Goal: Entertainment & Leisure: Consume media (video, audio)

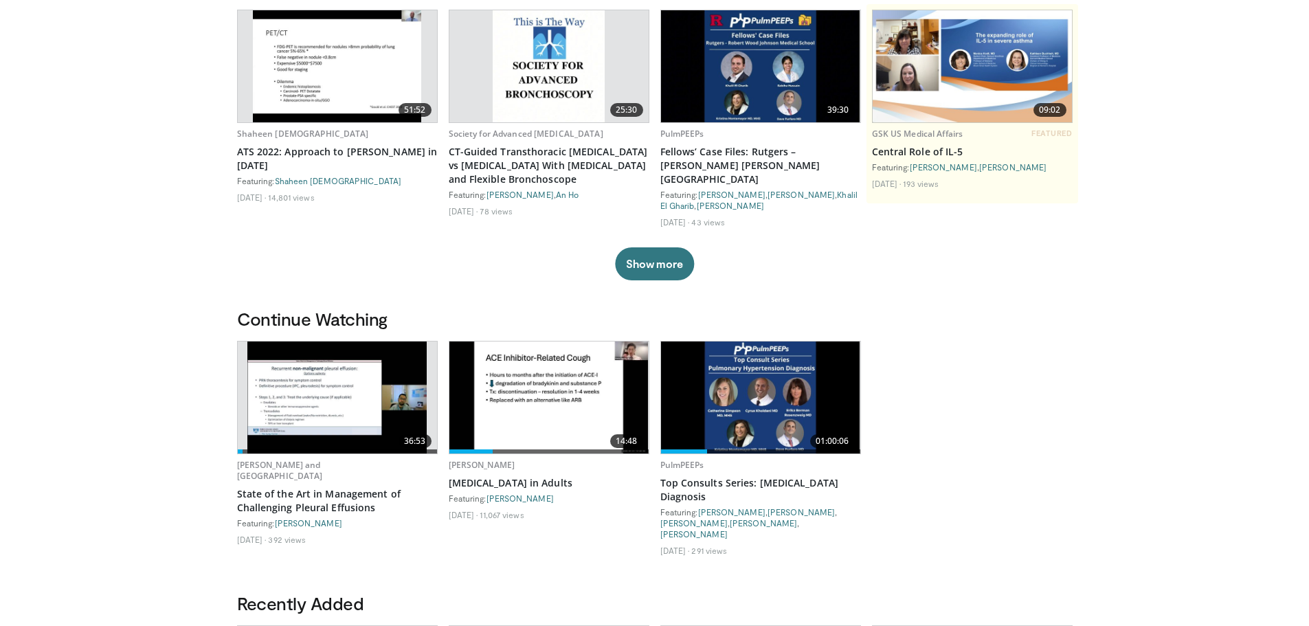
scroll to position [160, 0]
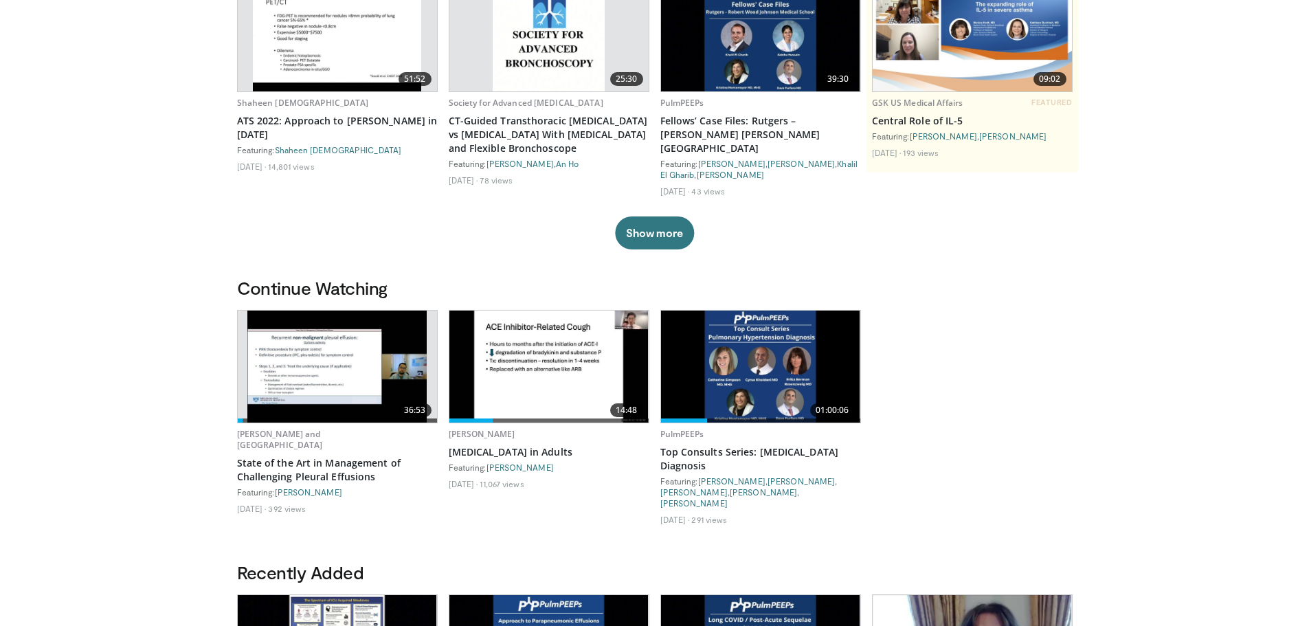
click at [385, 340] on img at bounding box center [336, 367] width 179 height 112
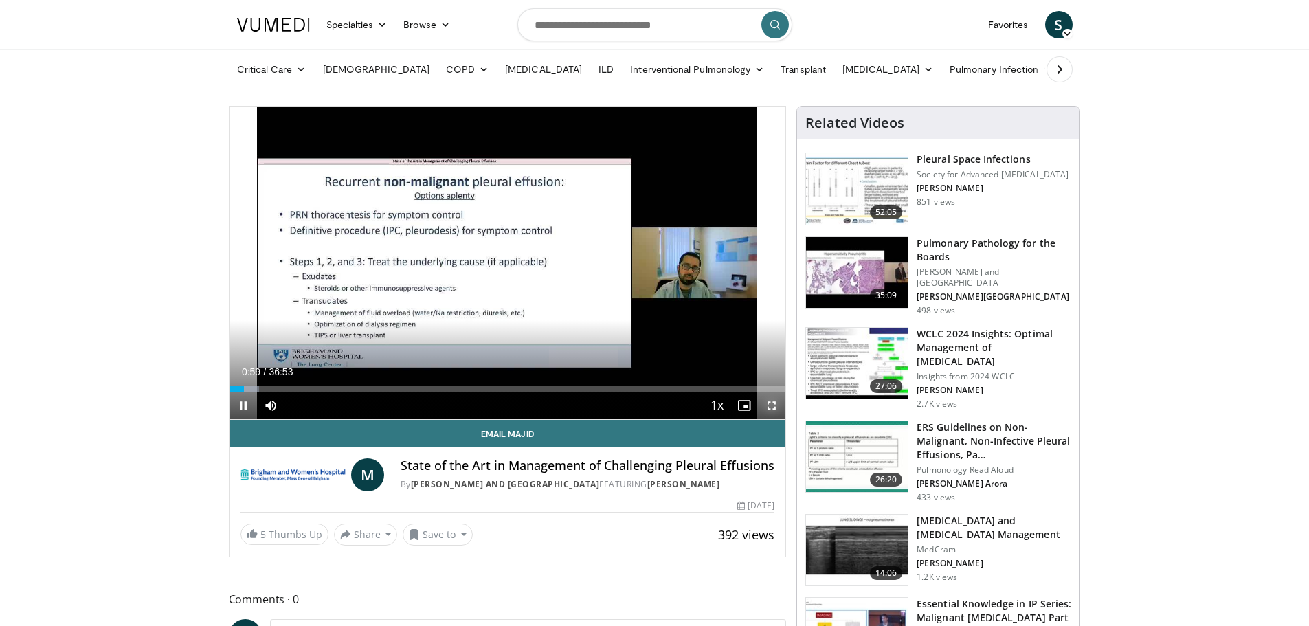
click at [771, 406] on span "Video Player" at bounding box center [771, 405] width 27 height 27
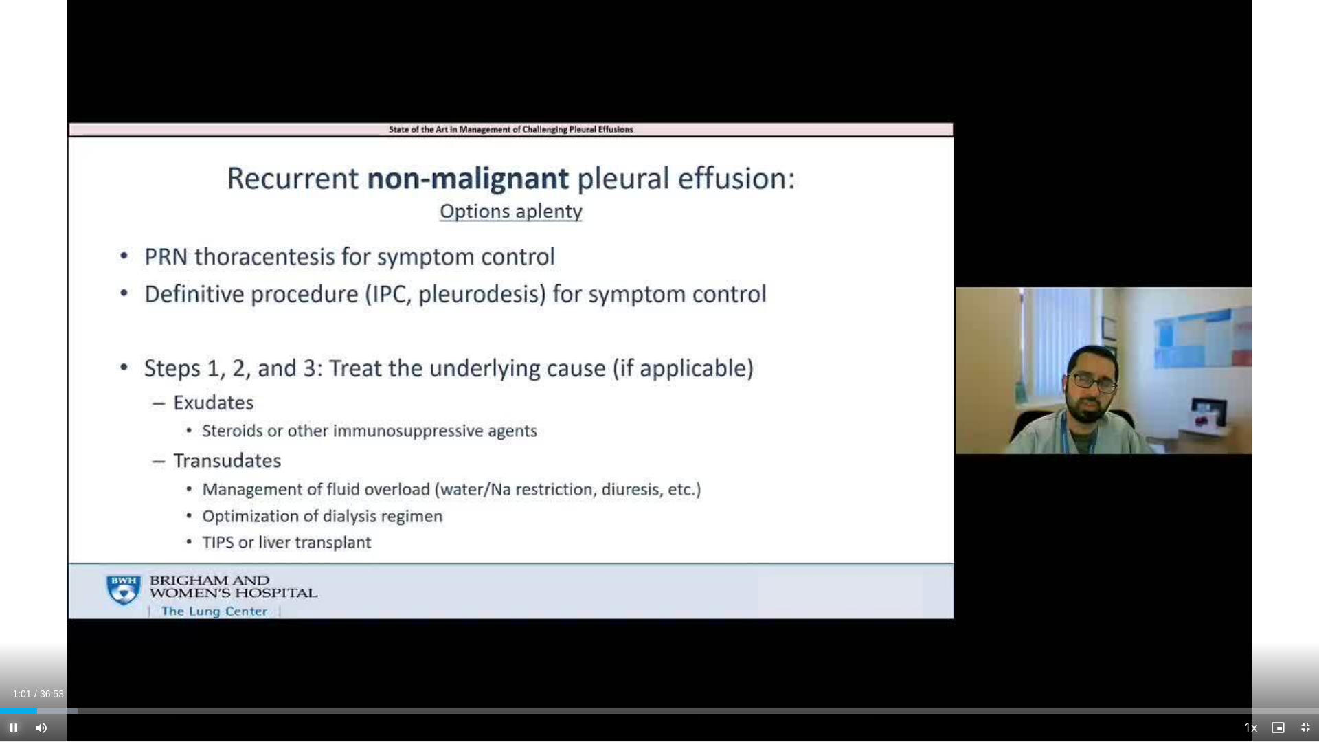
click at [21, 625] on span "Video Player" at bounding box center [13, 727] width 27 height 27
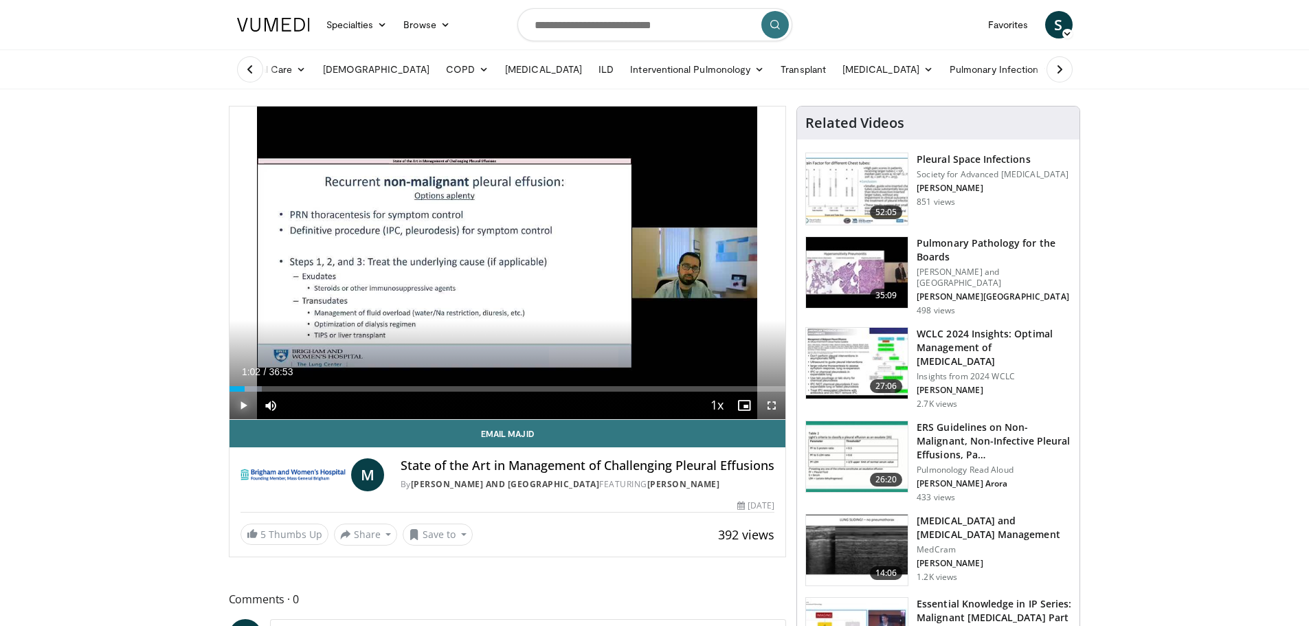
click at [245, 407] on span "Video Player" at bounding box center [243, 405] width 27 height 27
click at [768, 405] on span "Video Player" at bounding box center [771, 405] width 27 height 27
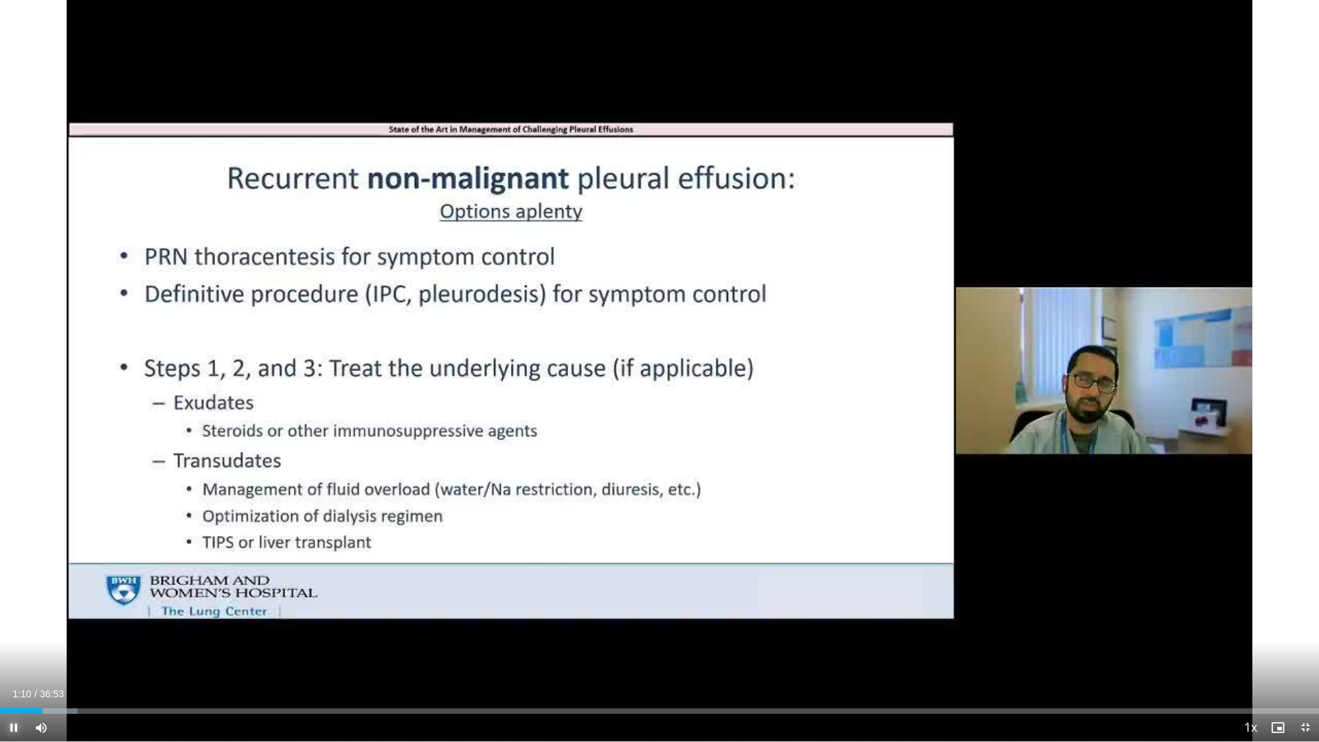
click at [15, 625] on span "Video Player" at bounding box center [13, 727] width 27 height 27
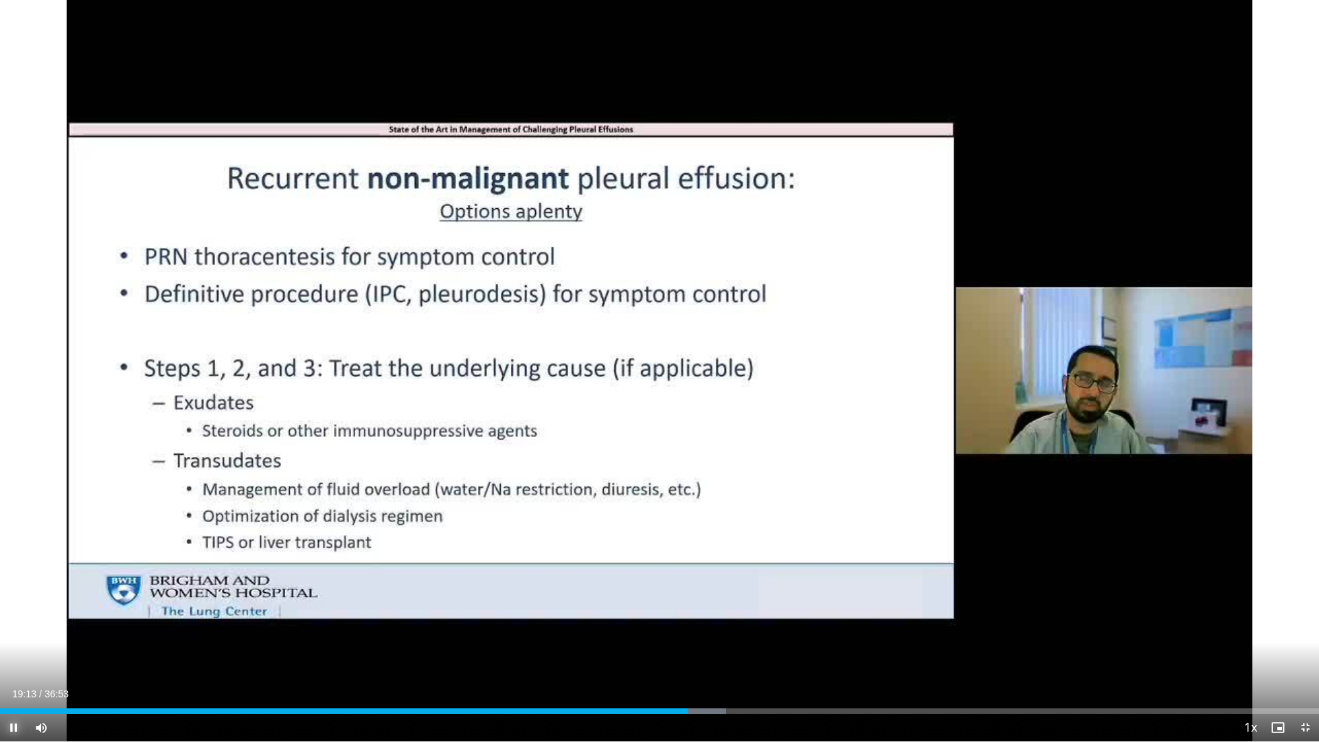
click at [17, 625] on span "Video Player" at bounding box center [13, 727] width 27 height 27
click at [10, 625] on span "Video Player" at bounding box center [13, 727] width 27 height 27
click at [9, 625] on span "Video Player" at bounding box center [13, 727] width 27 height 27
click at [1301, 625] on span "Video Player" at bounding box center [1305, 727] width 27 height 27
